Goal: Contribute content

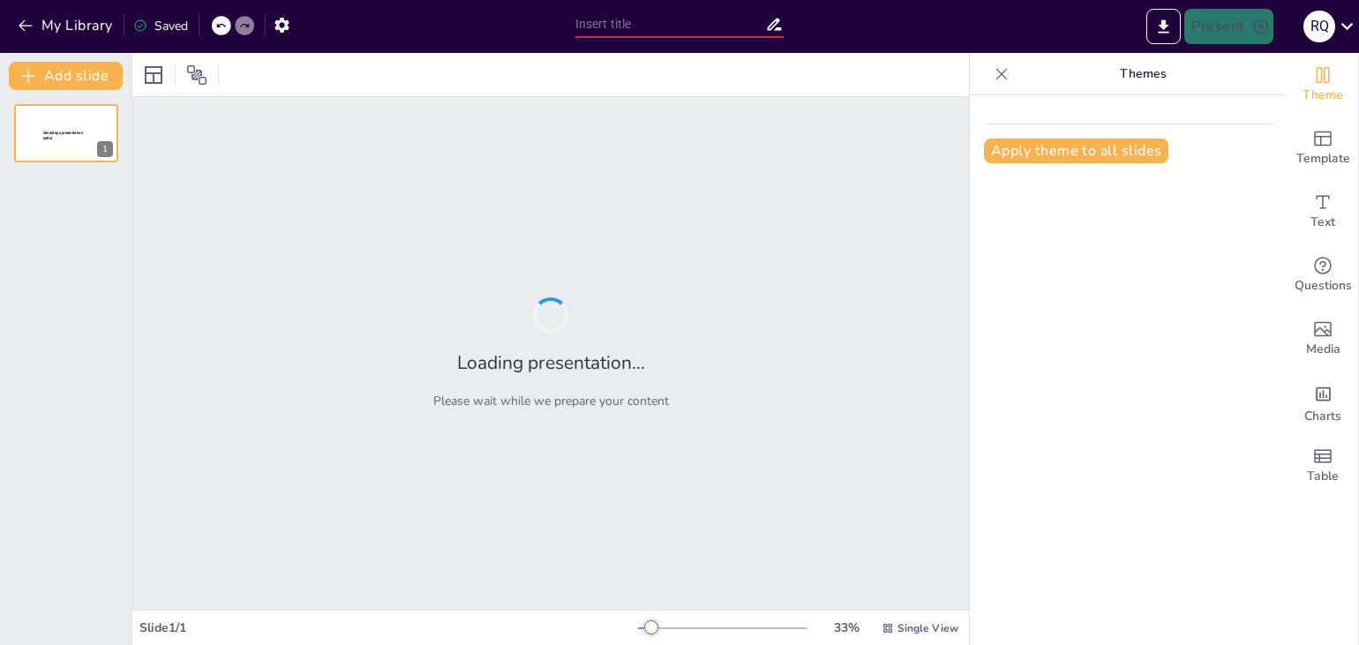
type input "Significado y Fundamento de los Nombres de [DEMOGRAPHIC_DATA]: Tres Textos por …"
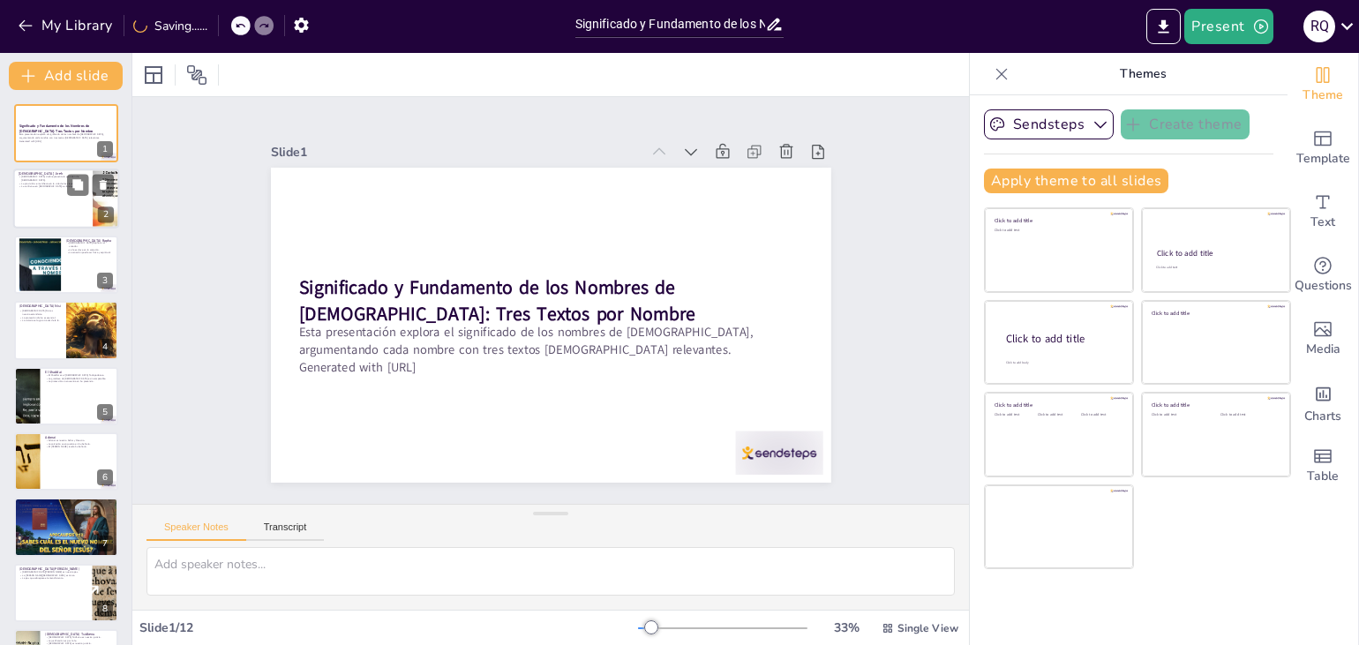
click at [86, 202] on div at bounding box center [66, 199] width 106 height 60
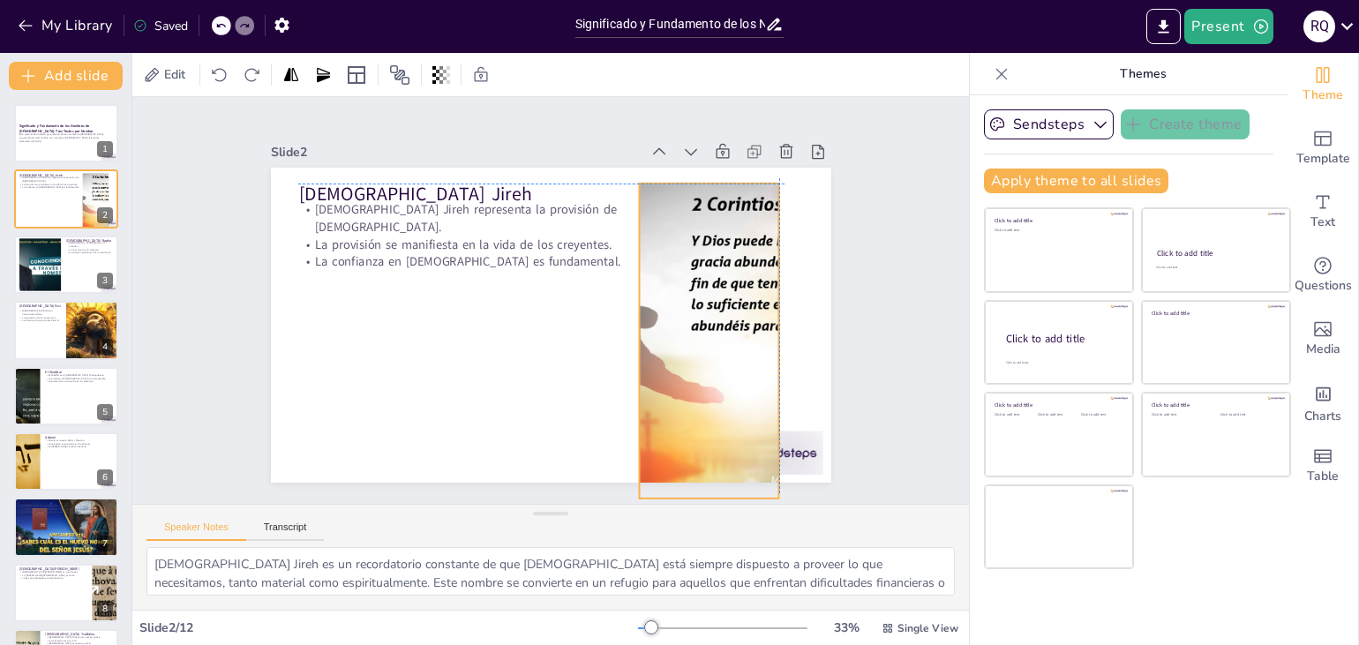
drag, startPoint x: 772, startPoint y: 269, endPoint x: 726, endPoint y: 280, distance: 47.1
click at [726, 280] on div at bounding box center [688, 388] width 497 height 430
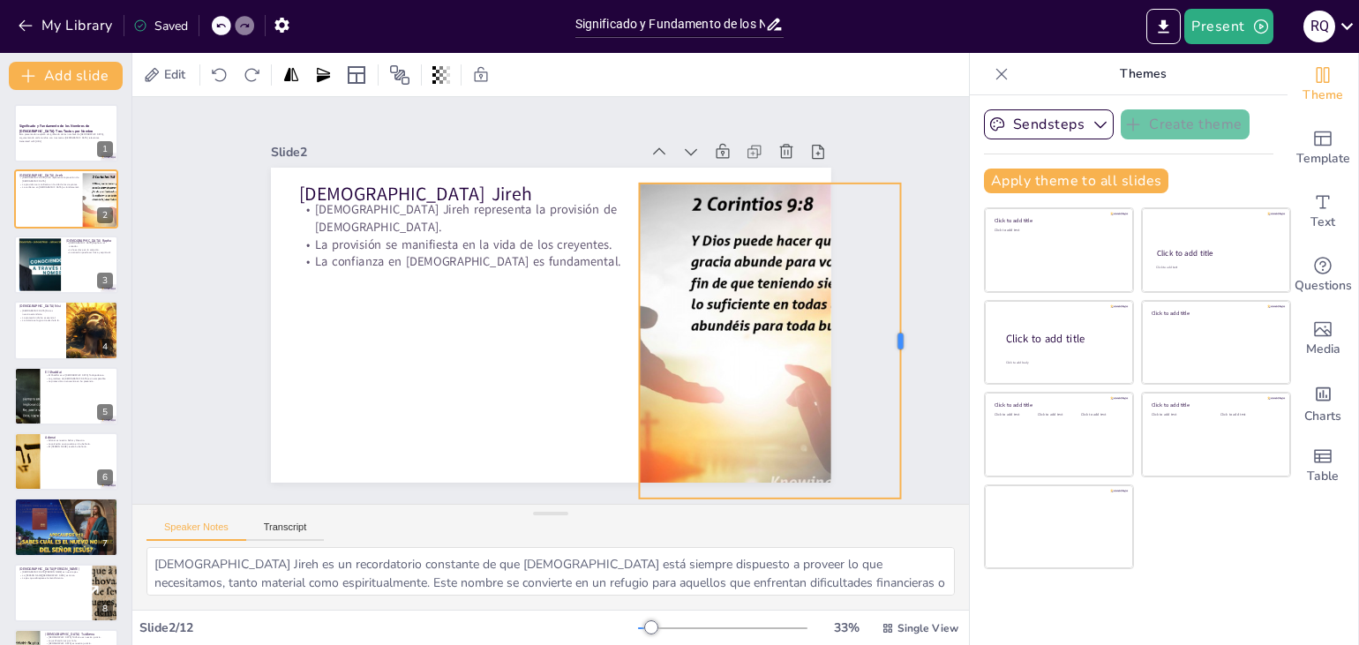
drag, startPoint x: 767, startPoint y: 333, endPoint x: 889, endPoint y: 330, distance: 121.8
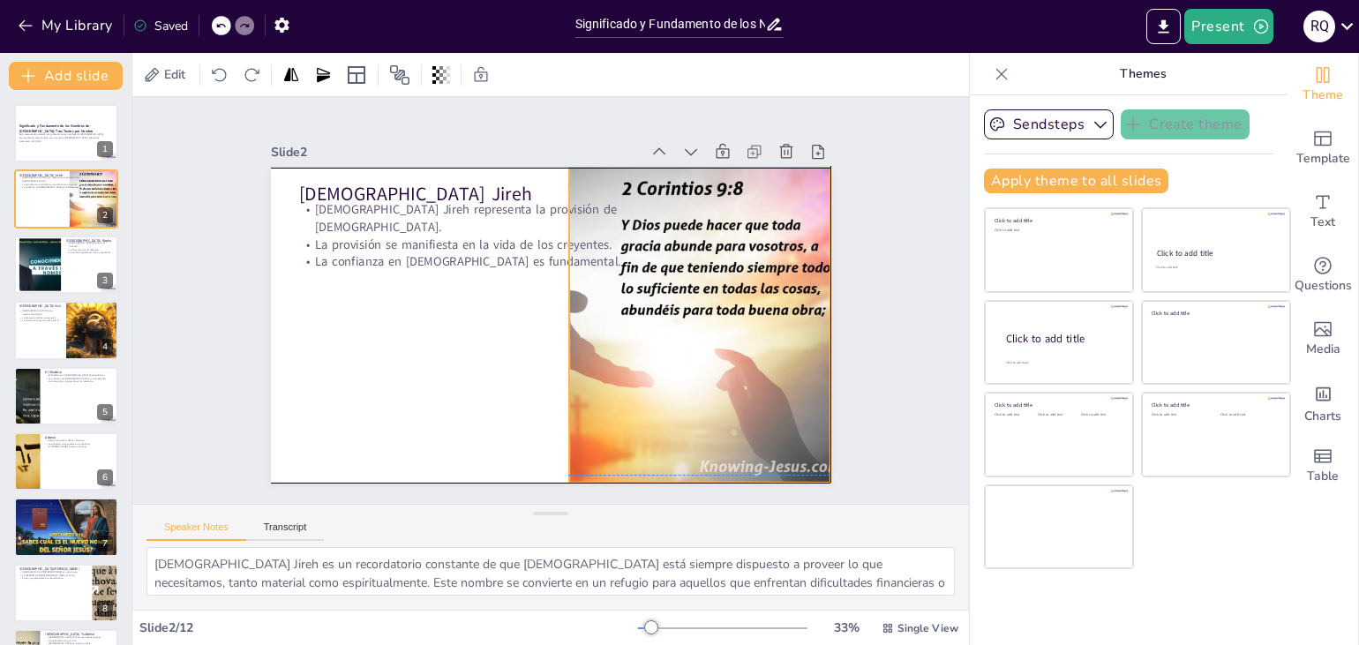
drag, startPoint x: 629, startPoint y: 335, endPoint x: 559, endPoint y: 318, distance: 72.8
click at [559, 318] on div at bounding box center [544, 392] width 395 height 477
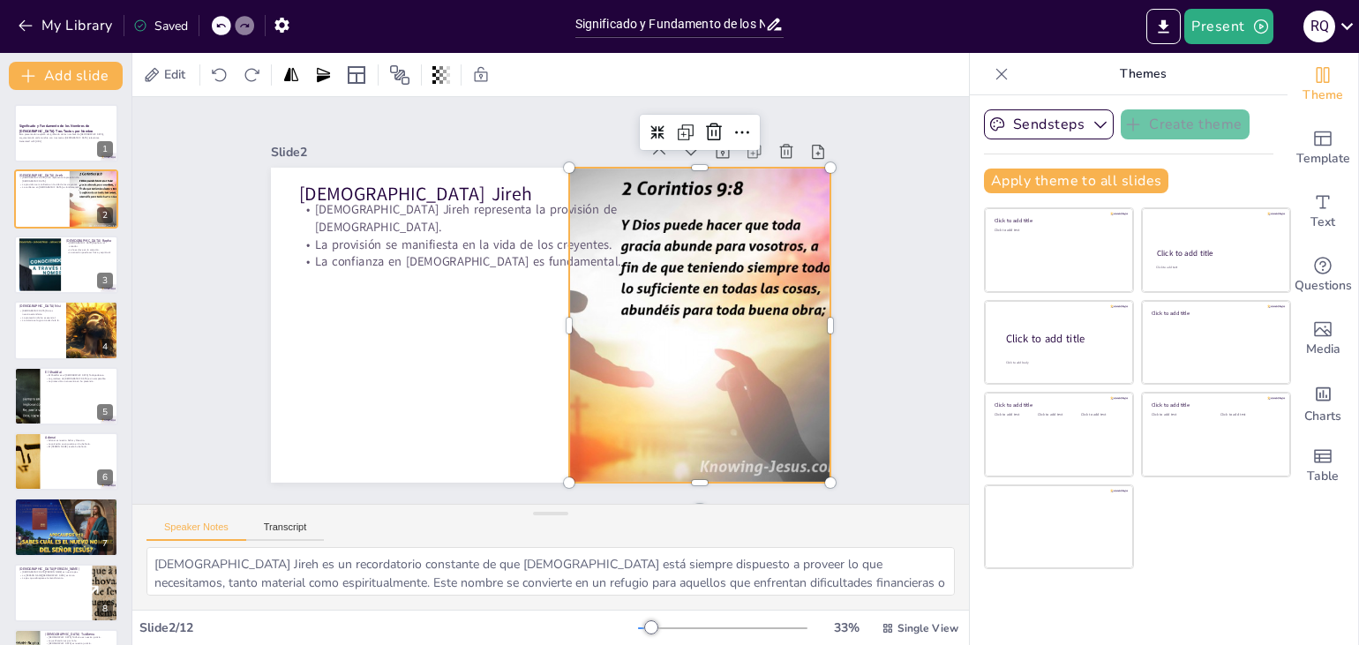
click at [720, 277] on div at bounding box center [621, 359] width 512 height 459
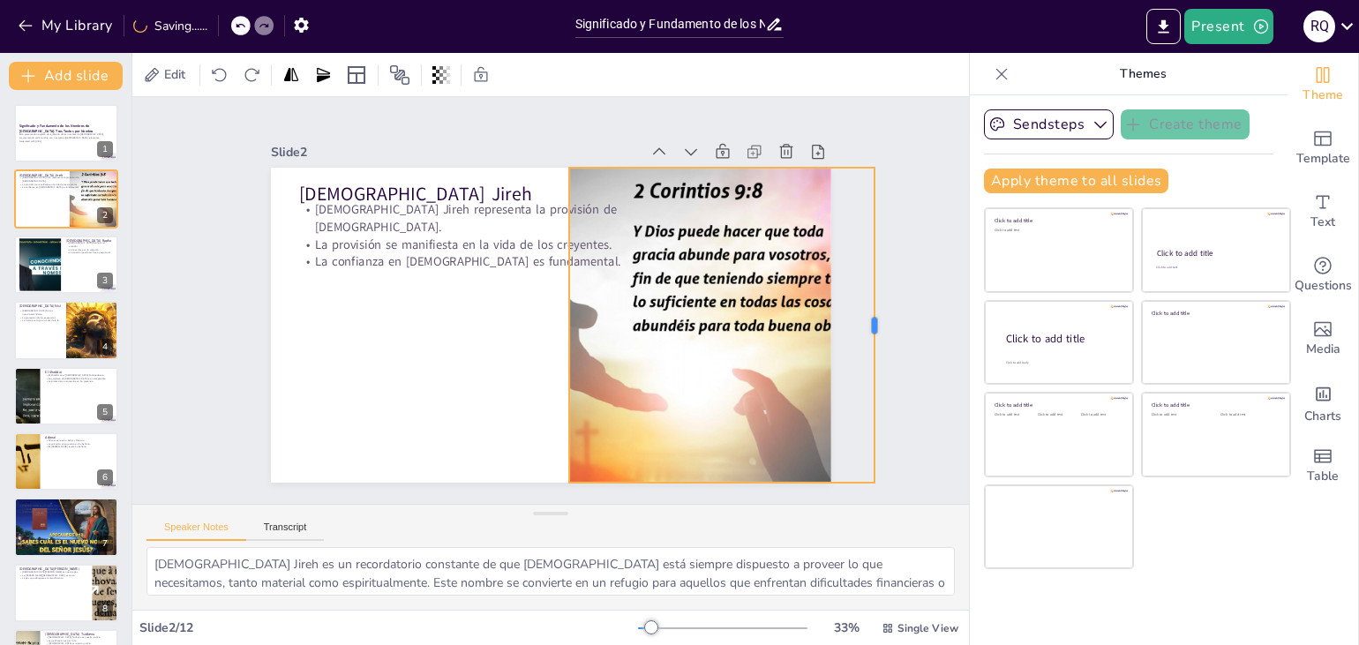
drag, startPoint x: 818, startPoint y: 315, endPoint x: 869, endPoint y: 319, distance: 50.4
click at [508, 117] on div at bounding box center [376, 18] width 263 height 197
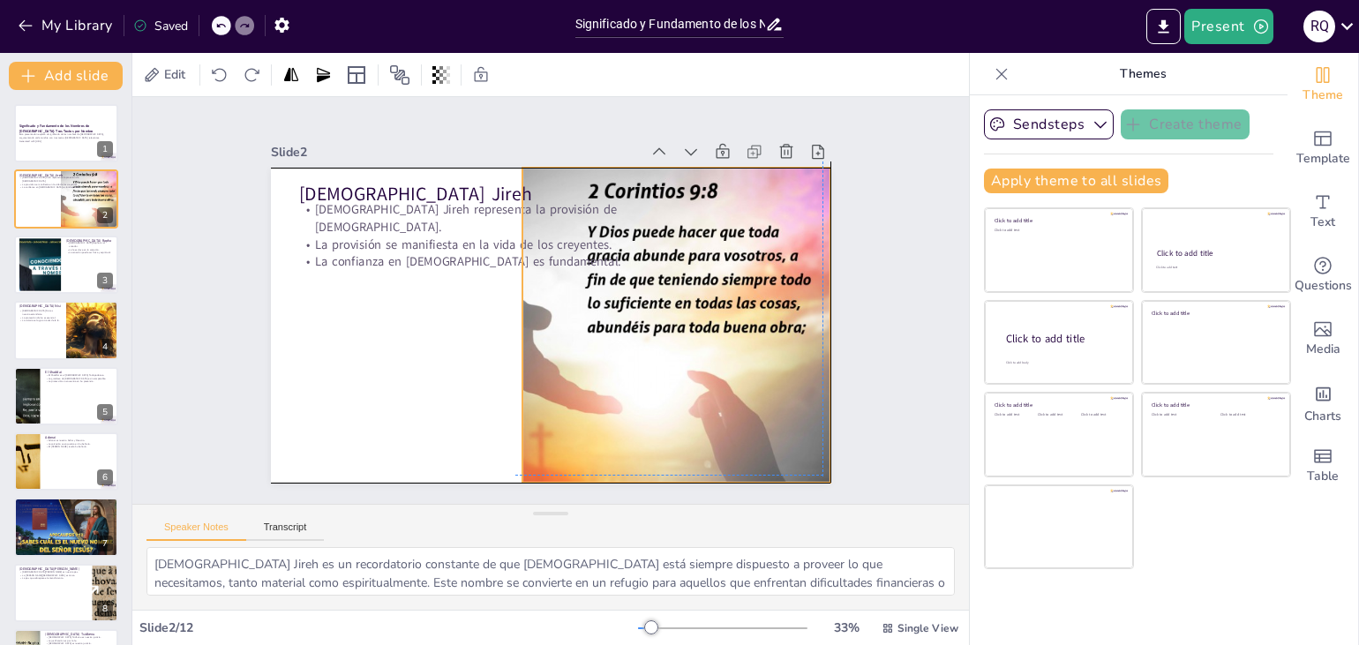
drag, startPoint x: 778, startPoint y: 343, endPoint x: 724, endPoint y: 336, distance: 54.2
click at [724, 336] on div at bounding box center [588, 240] width 398 height 483
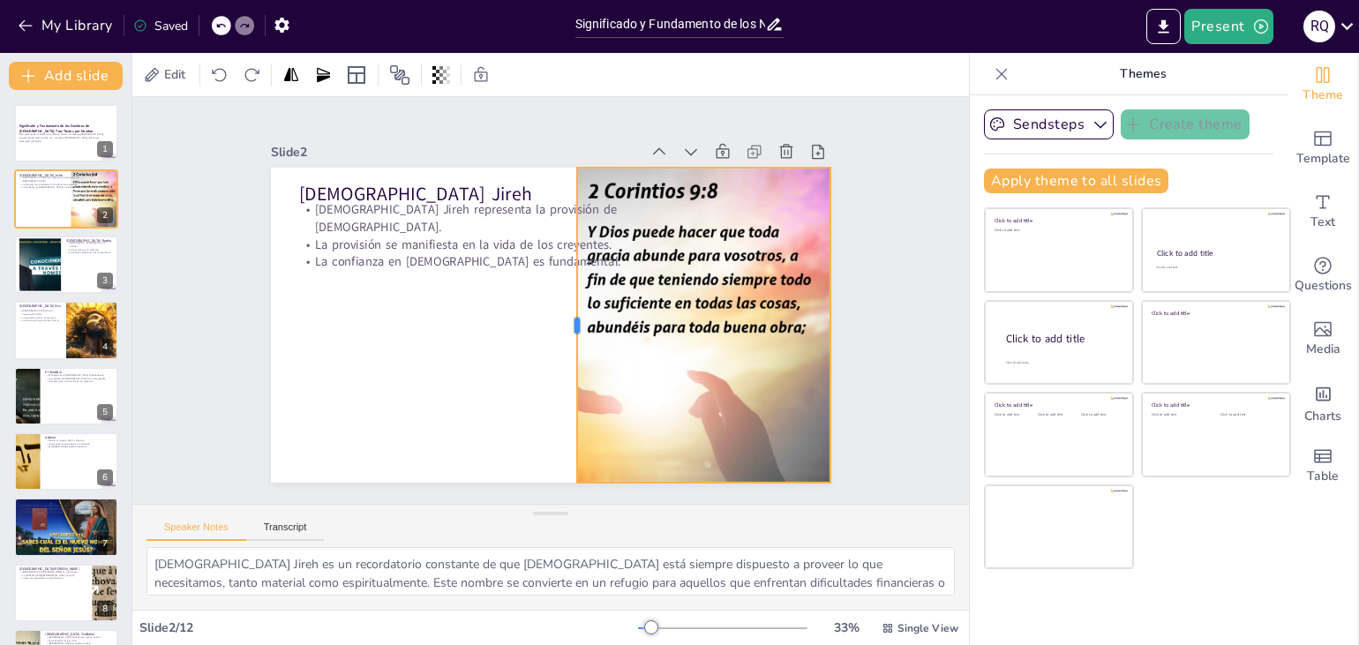
drag, startPoint x: 507, startPoint y: 312, endPoint x: 561, endPoint y: 319, distance: 55.2
click at [561, 319] on div at bounding box center [541, 330] width 263 height 197
drag, startPoint x: 818, startPoint y: 314, endPoint x: 802, endPoint y: 314, distance: 15.9
click at [802, 314] on div at bounding box center [811, 381] width 79 height 311
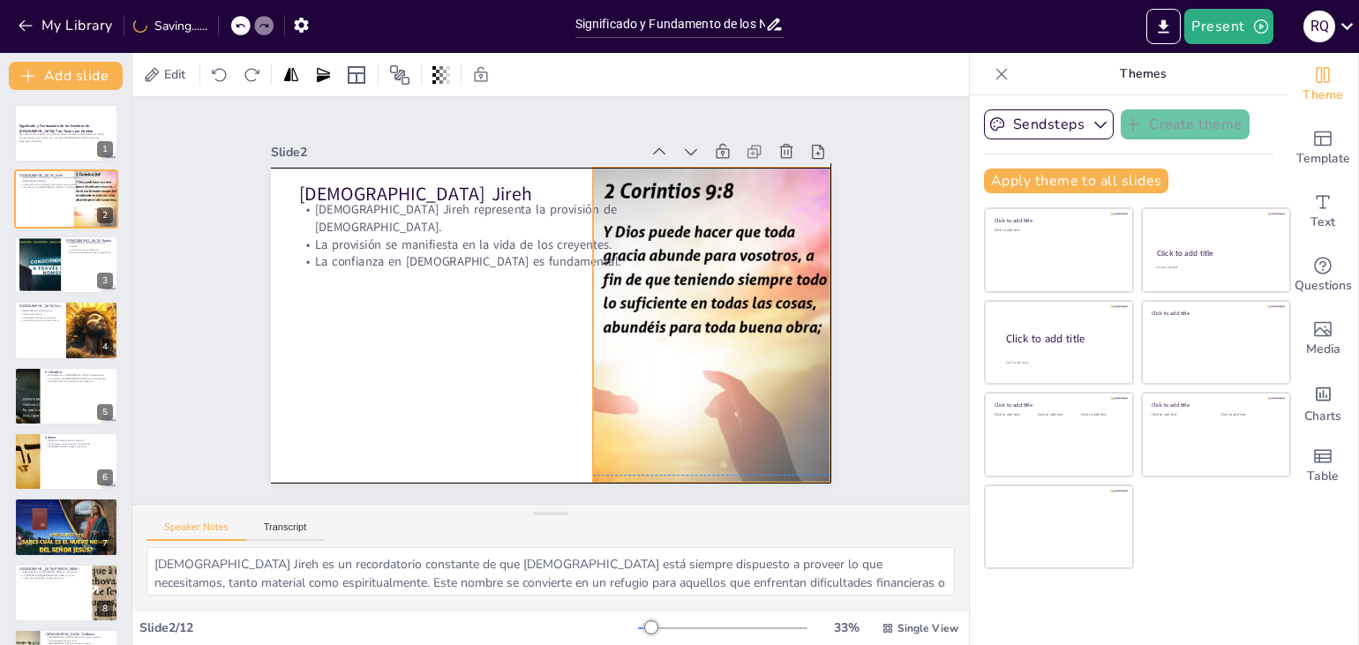
drag, startPoint x: 724, startPoint y: 365, endPoint x: 740, endPoint y: 360, distance: 16.5
click at [740, 360] on div at bounding box center [575, 381] width 570 height 562
click at [696, 471] on div at bounding box center [540, 383] width 505 height 553
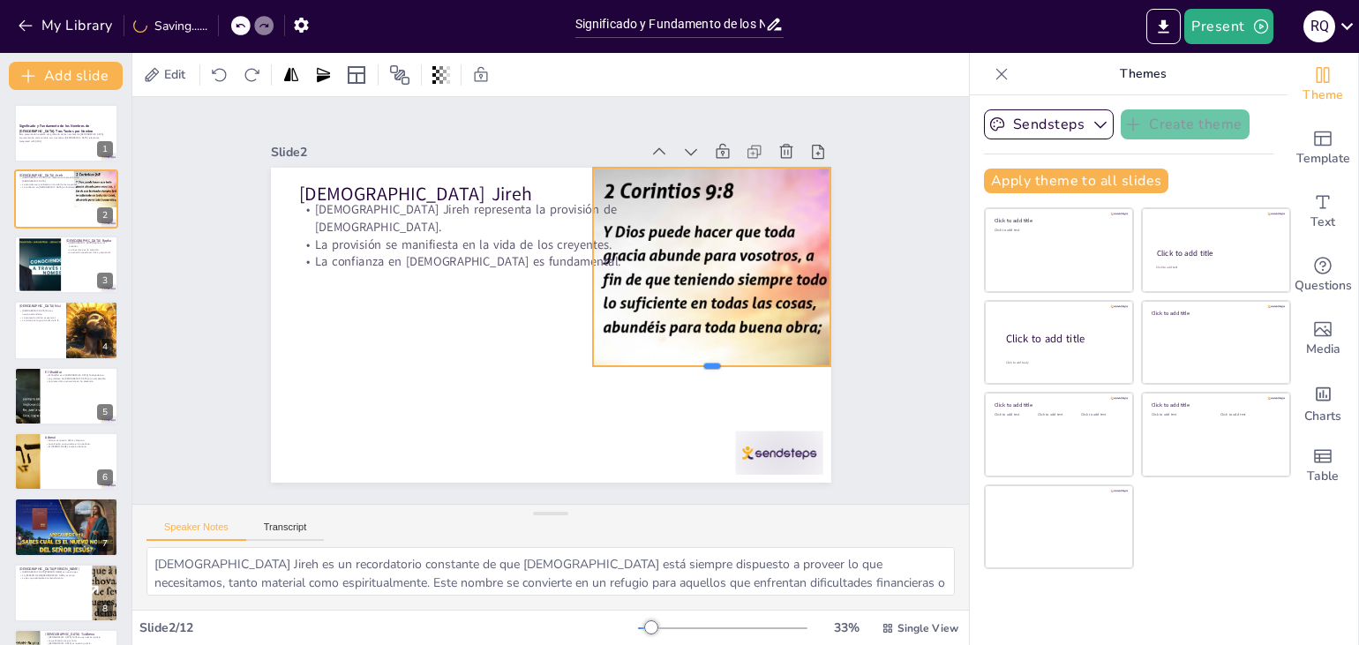
drag, startPoint x: 695, startPoint y: 478, endPoint x: 657, endPoint y: 361, distance: 122.6
click at [657, 373] on div at bounding box center [694, 405] width 236 height 64
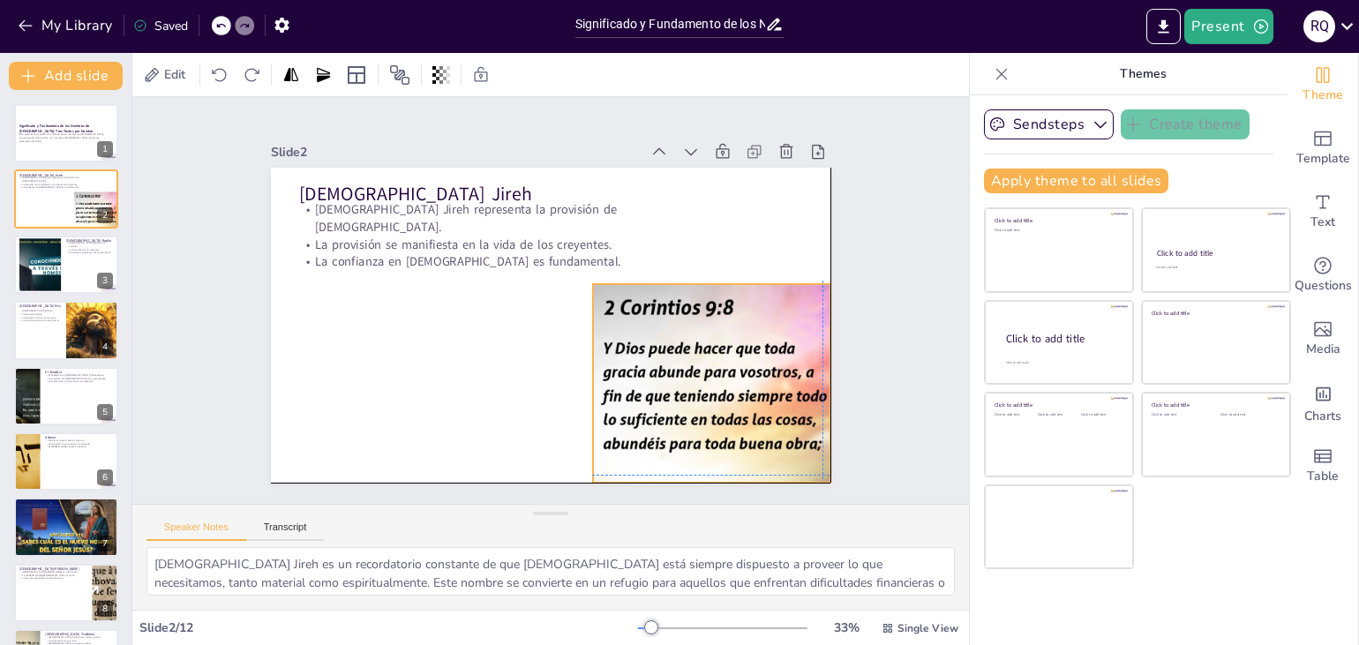
drag, startPoint x: 679, startPoint y: 340, endPoint x: 678, endPoint y: 453, distance: 113.0
click at [629, 453] on div at bounding box center [409, 403] width 439 height 512
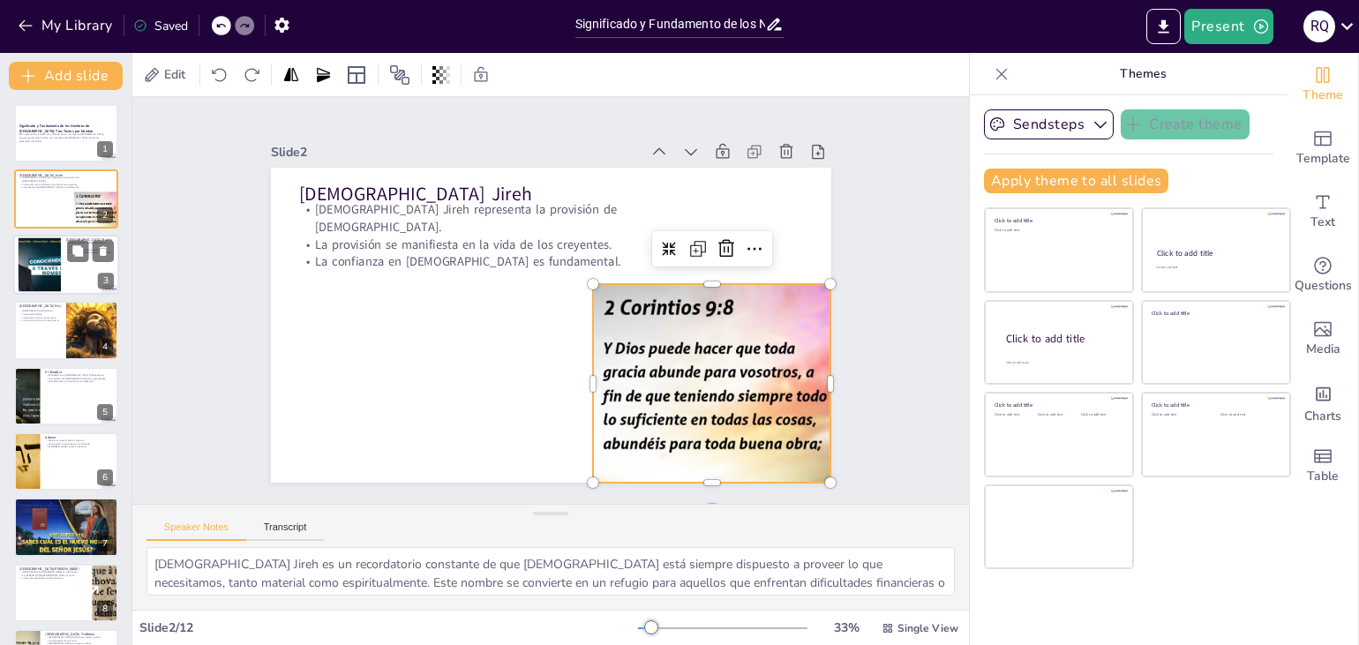
click at [64, 250] on div at bounding box center [66, 265] width 106 height 60
type textarea "Este nombre nos ofrece consuelo y esperanza en tiempos de enfermedad. [DEMOGRAP…"
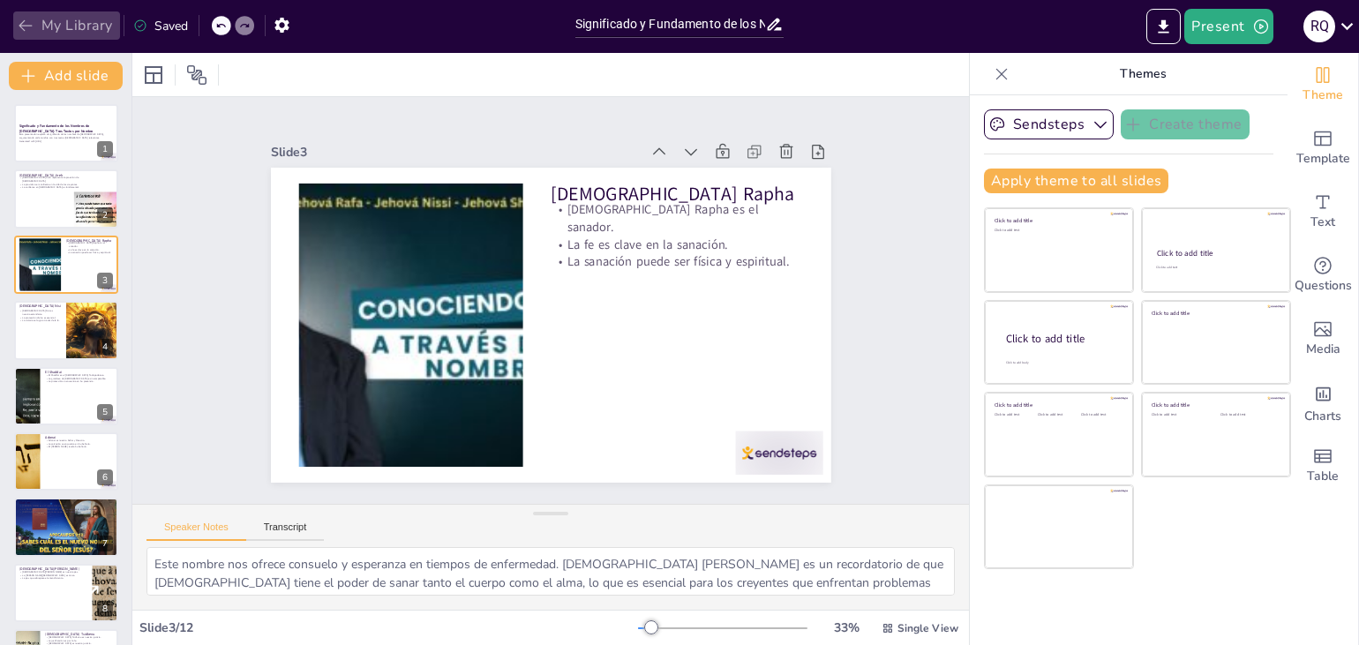
click at [27, 31] on icon "button" at bounding box center [26, 26] width 18 height 18
